Goal: Information Seeking & Learning: Learn about a topic

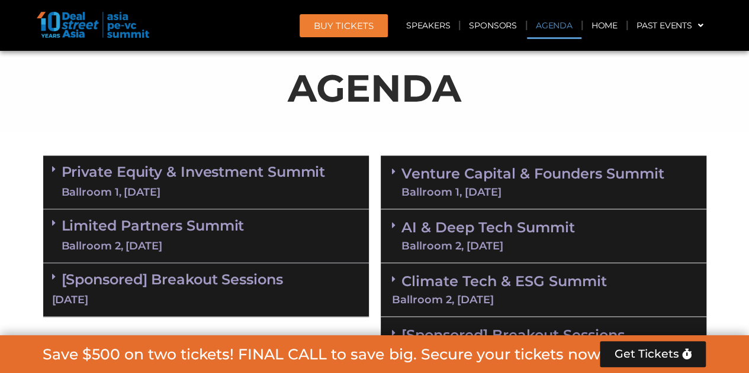
scroll to position [692, 0]
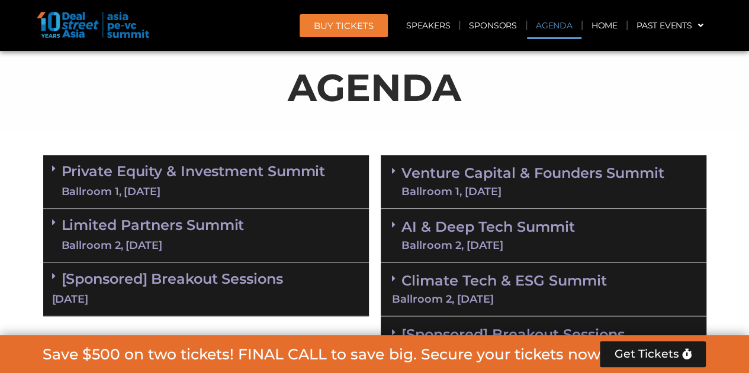
click at [321, 246] on div "Limited Partners [GEOGRAPHIC_DATA] 2, [DATE]" at bounding box center [205, 236] width 325 height 54
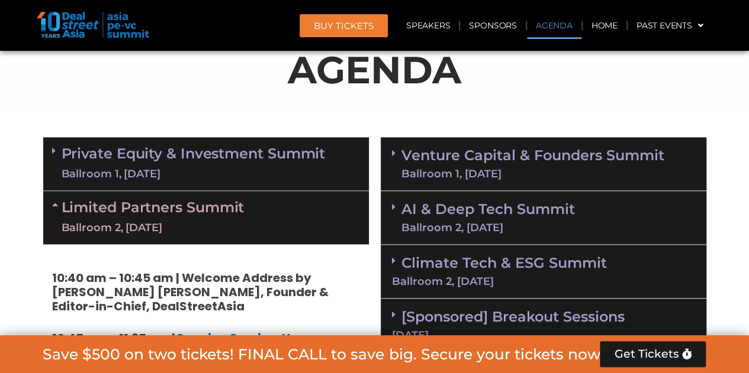
scroll to position [710, 0]
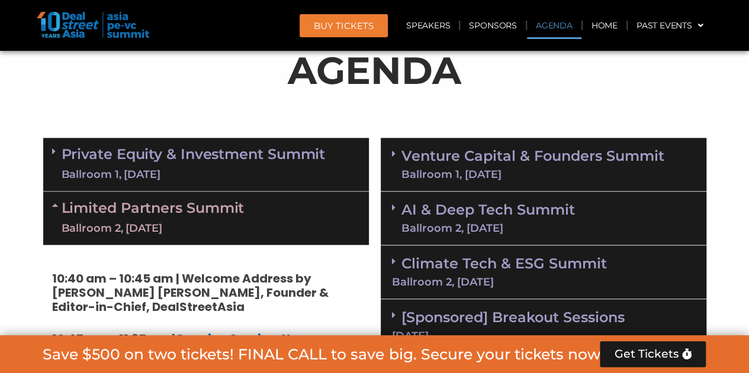
click at [501, 152] on link "Venture Capital & Founders​ Summit Ballroom 1, 11 Sept" at bounding box center [532, 164] width 263 height 31
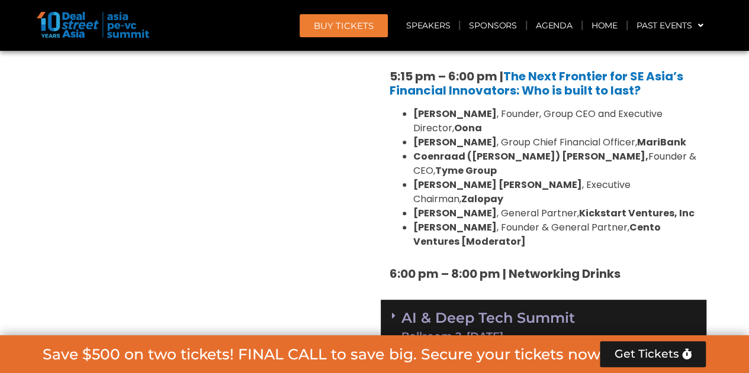
scroll to position [2316, 0]
click at [492, 311] on link "AI & Deep Tech Summit Ballroom 2, 11 Sept" at bounding box center [487, 326] width 173 height 31
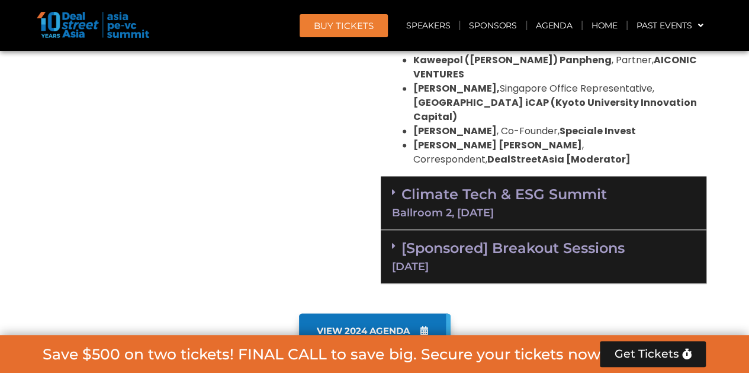
scroll to position [3079, 0]
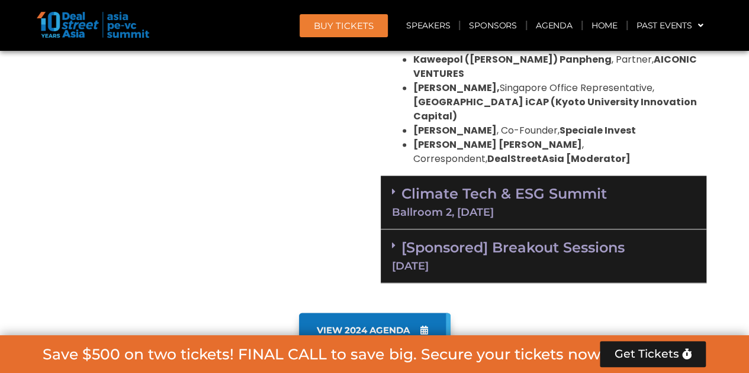
click at [496, 185] on link "Climate Tech & ESG Summit Ballroom 2, 11 Sept" at bounding box center [543, 201] width 303 height 33
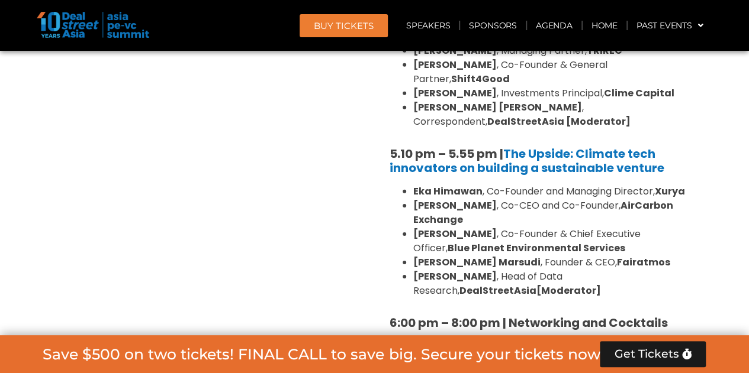
scroll to position [4012, 0]
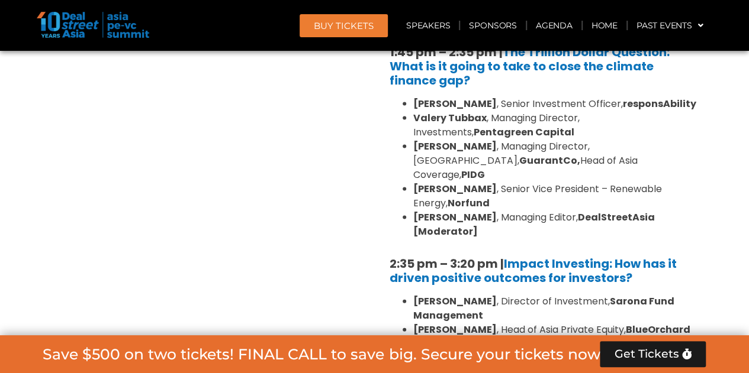
scroll to position [3309, 0]
